Goal: Find specific page/section

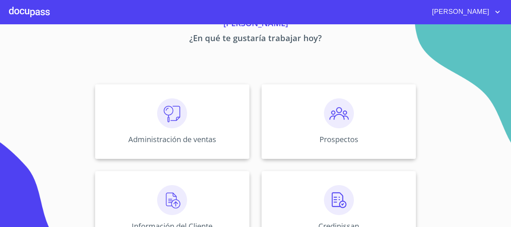
scroll to position [75, 0]
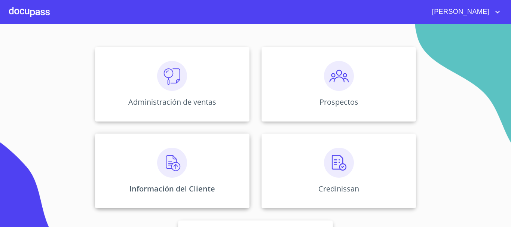
click at [216, 173] on div "Información del Cliente" at bounding box center [172, 170] width 154 height 75
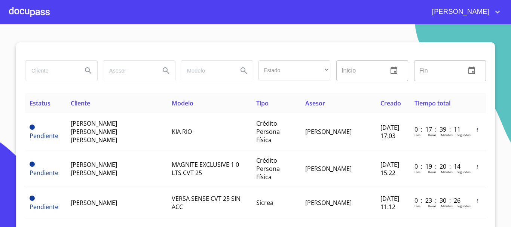
click at [41, 71] on input "search" at bounding box center [50, 71] width 51 height 20
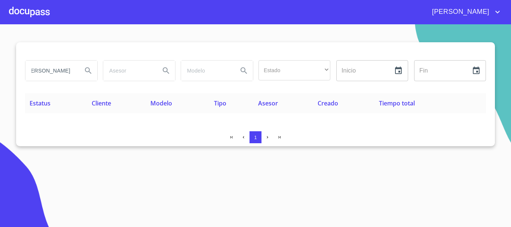
scroll to position [0, 22]
type input "[PERSON_NAME]"
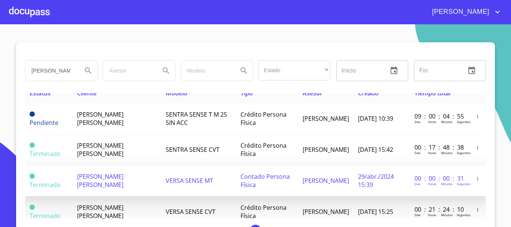
scroll to position [0, 0]
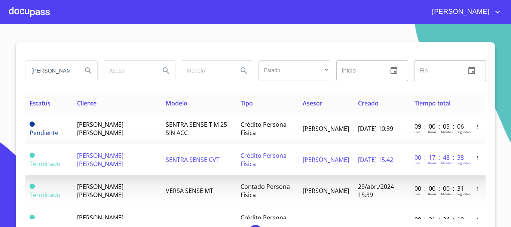
click at [298, 172] on td "[PERSON_NAME]" at bounding box center [325, 159] width 55 height 31
